Goal: Use online tool/utility: Utilize a website feature to perform a specific function

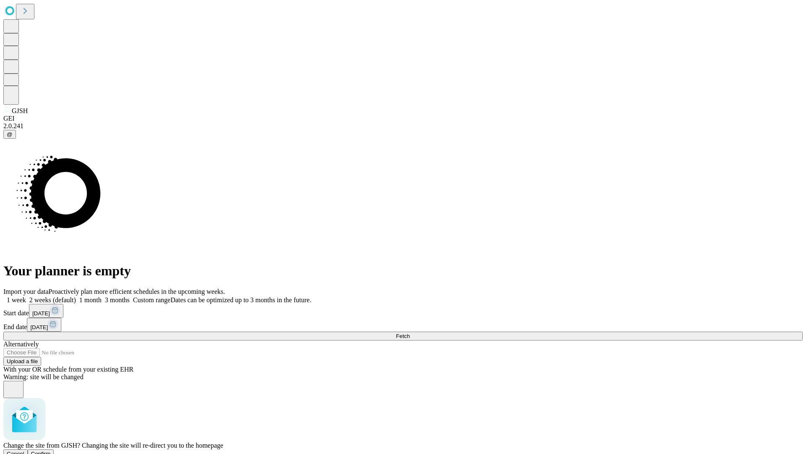
click at [51, 450] on span "Confirm" at bounding box center [41, 453] width 20 height 6
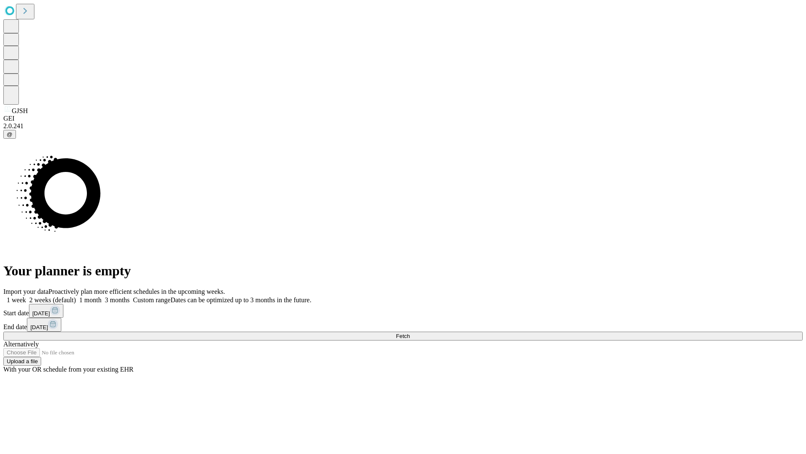
click at [102, 296] on label "1 month" at bounding box center [89, 299] width 26 height 7
click at [410, 333] on span "Fetch" at bounding box center [403, 336] width 14 height 6
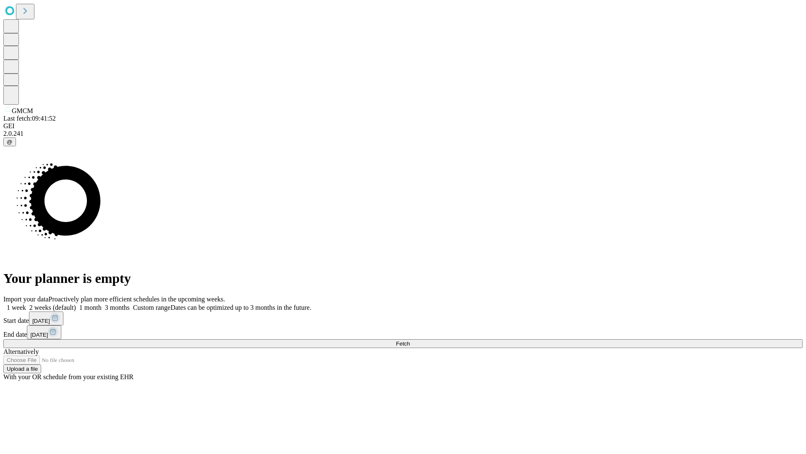
click at [102, 304] on label "1 month" at bounding box center [89, 307] width 26 height 7
click at [410, 340] on span "Fetch" at bounding box center [403, 343] width 14 height 6
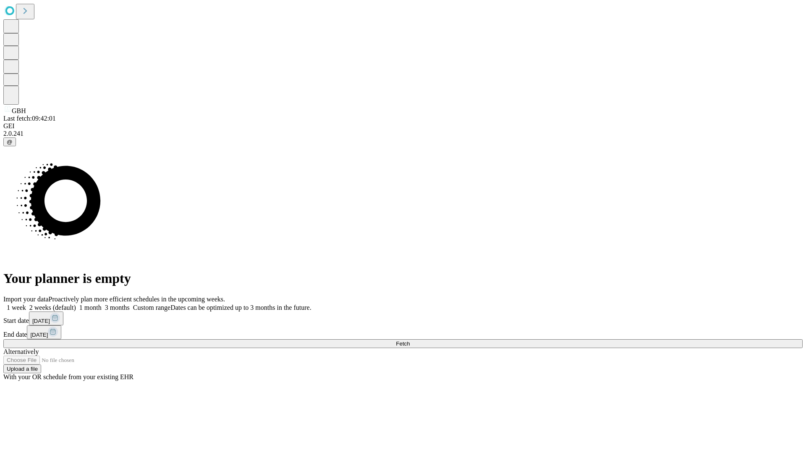
click at [102, 304] on label "1 month" at bounding box center [89, 307] width 26 height 7
click at [410, 340] on span "Fetch" at bounding box center [403, 343] width 14 height 6
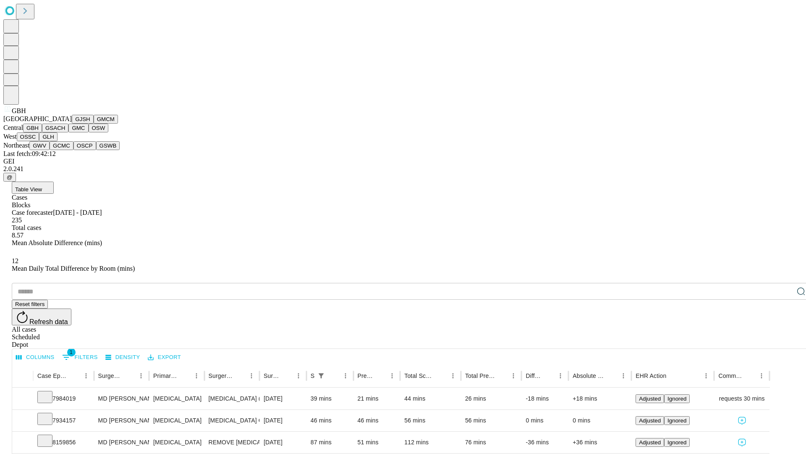
click at [65, 132] on button "GSACH" at bounding box center [55, 127] width 26 height 9
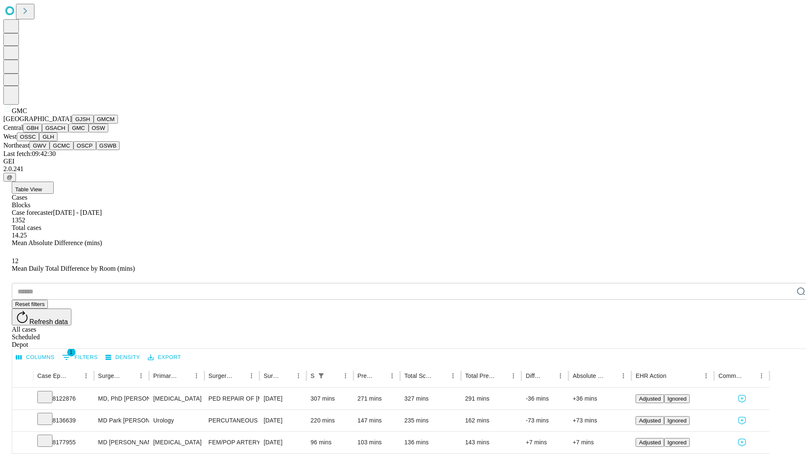
click at [89, 132] on button "OSW" at bounding box center [99, 127] width 20 height 9
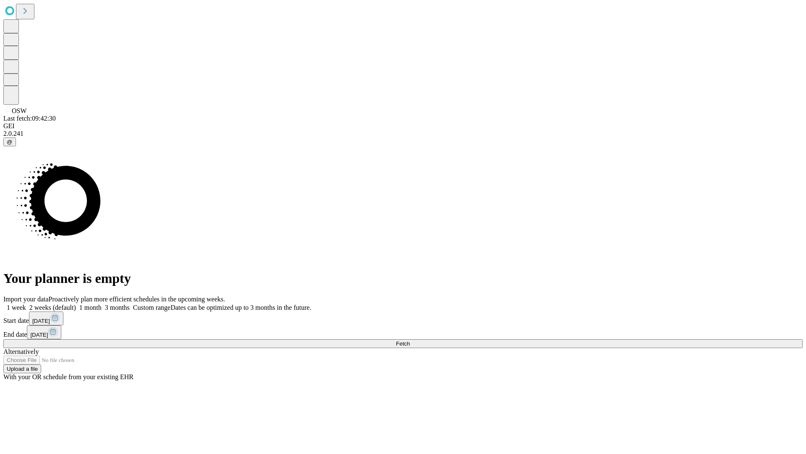
click at [102, 304] on label "1 month" at bounding box center [89, 307] width 26 height 7
click at [410, 340] on span "Fetch" at bounding box center [403, 343] width 14 height 6
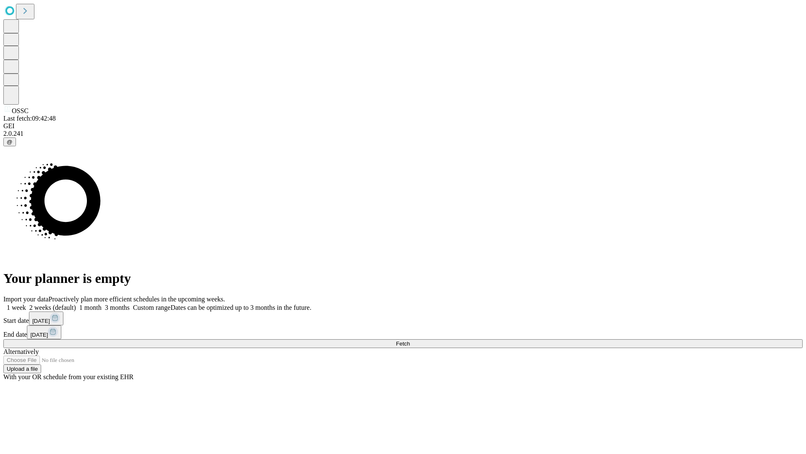
click at [102, 304] on label "1 month" at bounding box center [89, 307] width 26 height 7
click at [410, 340] on span "Fetch" at bounding box center [403, 343] width 14 height 6
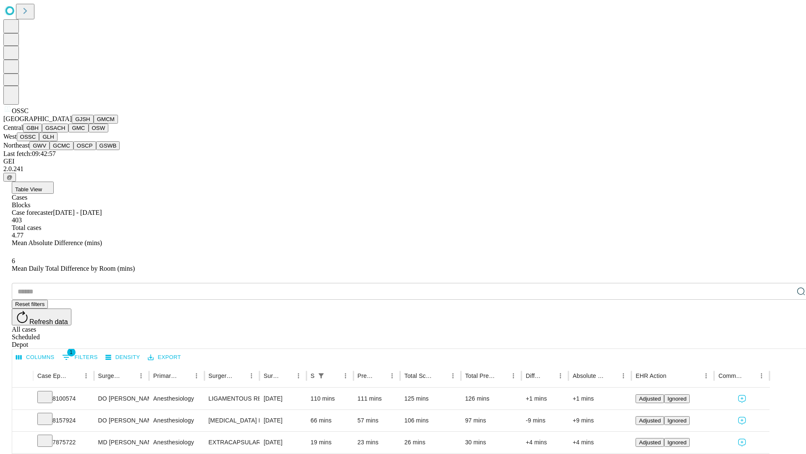
click at [57, 141] on button "GLH" at bounding box center [48, 136] width 18 height 9
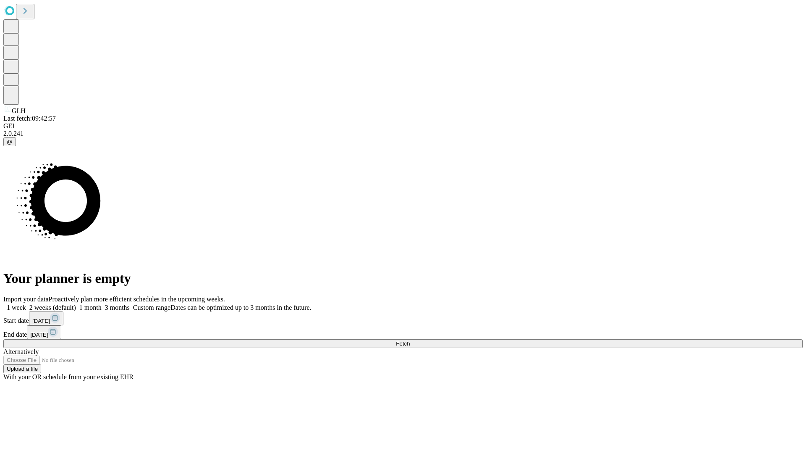
click at [102, 304] on label "1 month" at bounding box center [89, 307] width 26 height 7
click at [410, 340] on span "Fetch" at bounding box center [403, 343] width 14 height 6
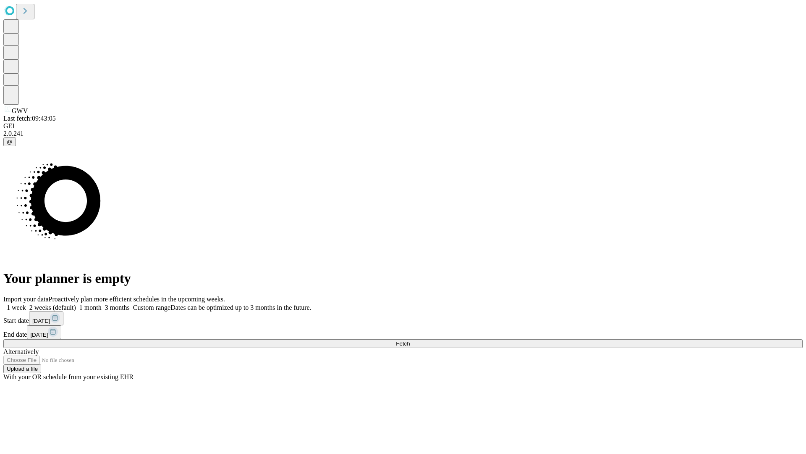
click at [102, 304] on label "1 month" at bounding box center [89, 307] width 26 height 7
click at [410, 340] on span "Fetch" at bounding box center [403, 343] width 14 height 6
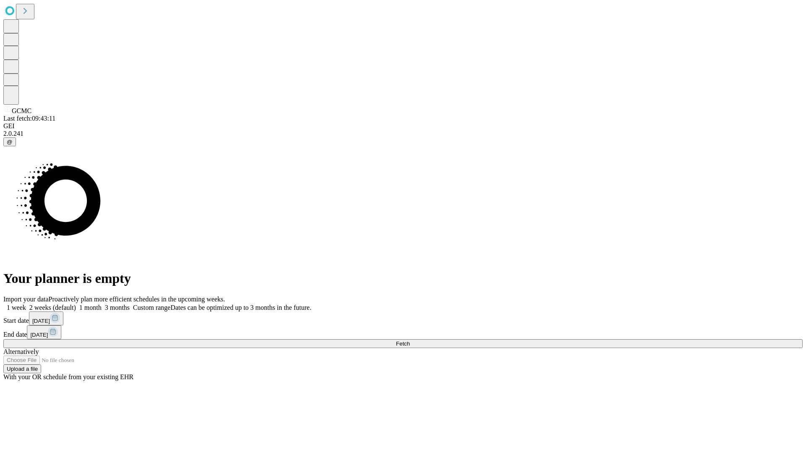
click at [410, 340] on span "Fetch" at bounding box center [403, 343] width 14 height 6
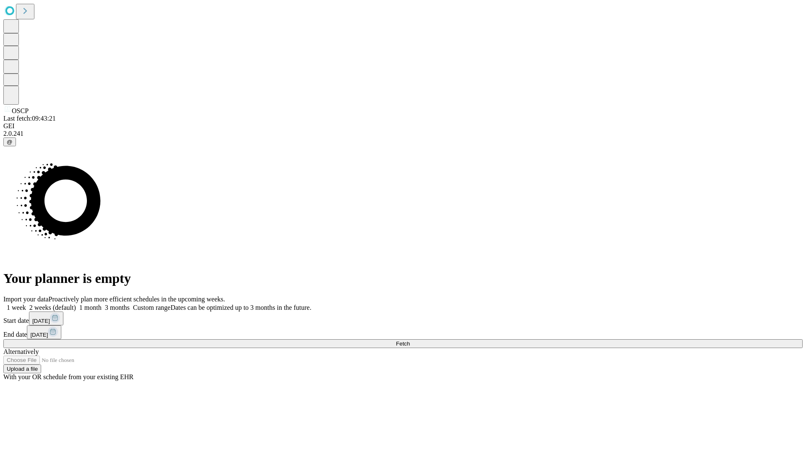
click at [410, 340] on span "Fetch" at bounding box center [403, 343] width 14 height 6
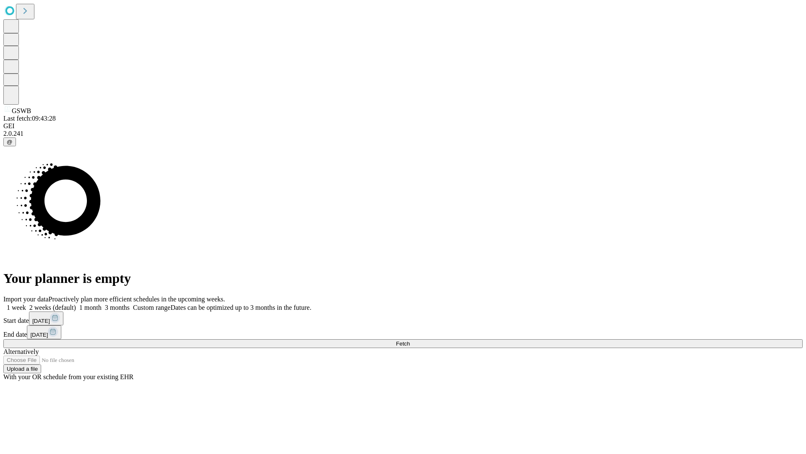
click at [102, 304] on label "1 month" at bounding box center [89, 307] width 26 height 7
click at [410, 340] on span "Fetch" at bounding box center [403, 343] width 14 height 6
